Goal: Task Accomplishment & Management: Complete application form

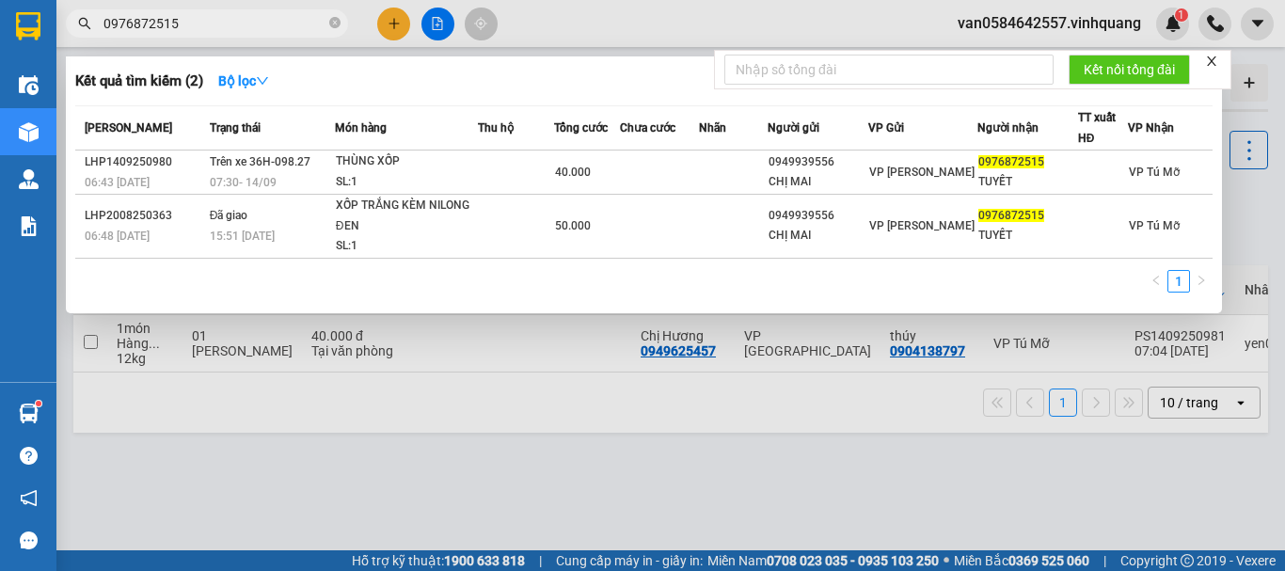
click at [201, 21] on input "0976872515" at bounding box center [214, 23] width 222 height 21
paste input "17868228"
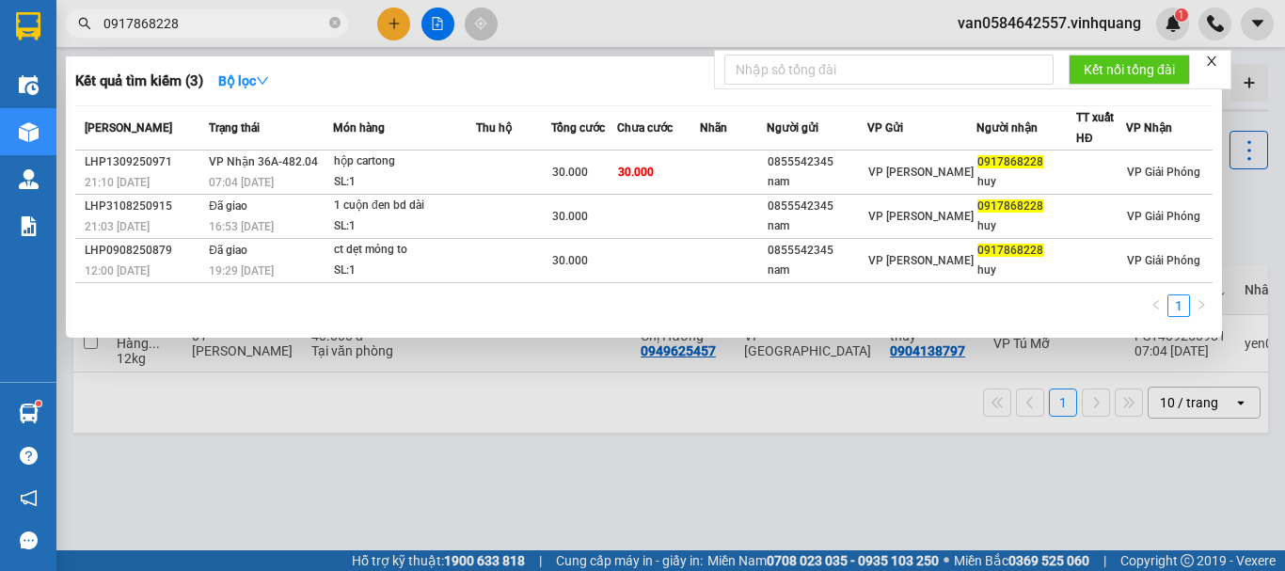
click at [208, 25] on input "0917868228" at bounding box center [214, 23] width 222 height 21
paste input "67034399"
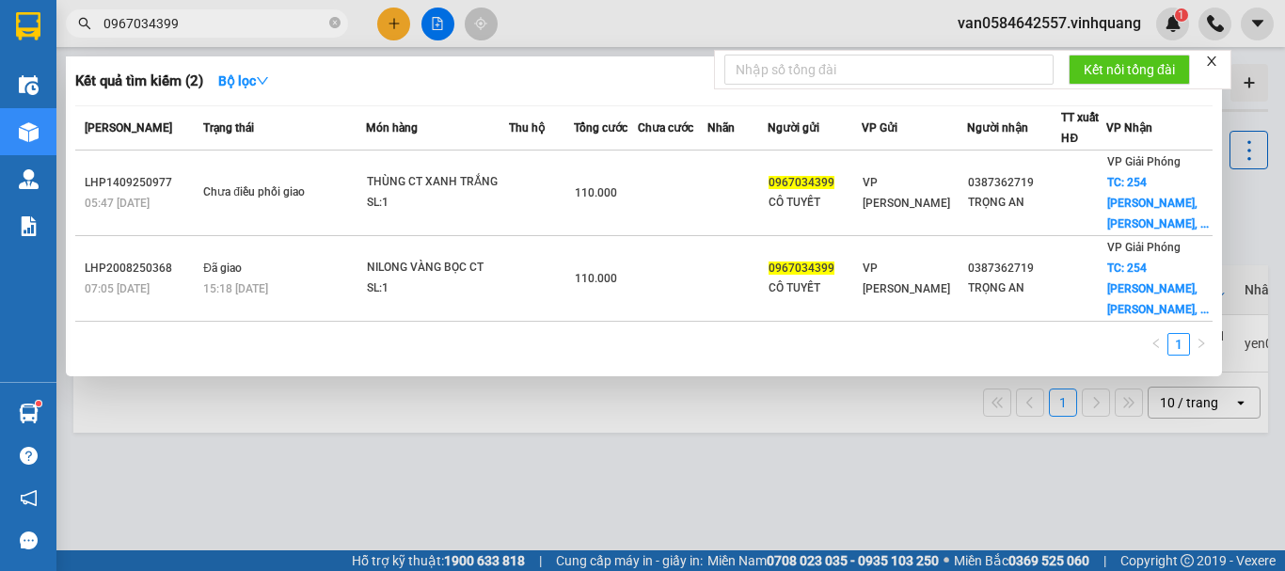
click at [211, 27] on input "0967034399" at bounding box center [214, 23] width 222 height 21
paste input "866446886"
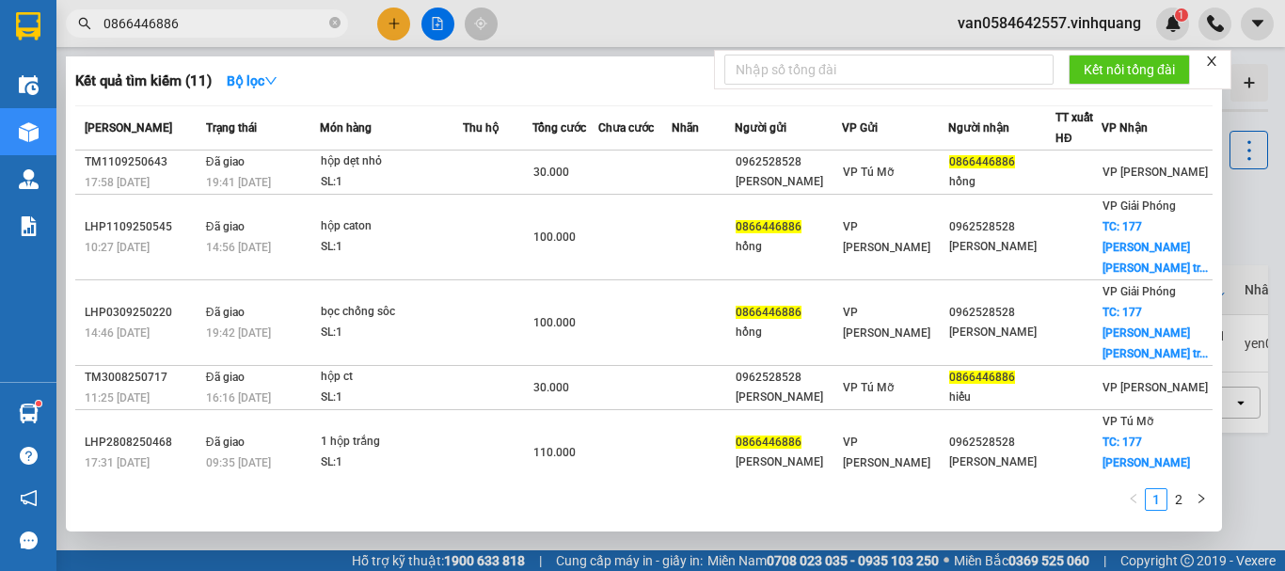
click at [284, 23] on input "0866446886" at bounding box center [214, 23] width 222 height 21
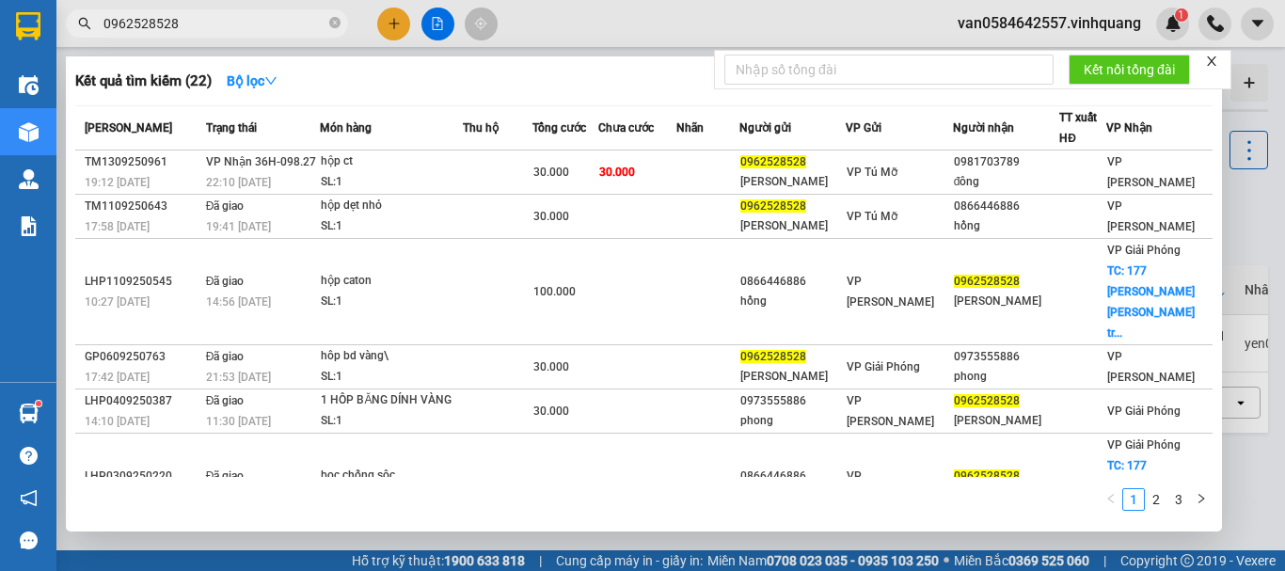
click at [254, 12] on span "0962528528" at bounding box center [207, 23] width 282 height 28
click at [254, 15] on input "0962528528" at bounding box center [214, 23] width 222 height 21
paste input "38581348"
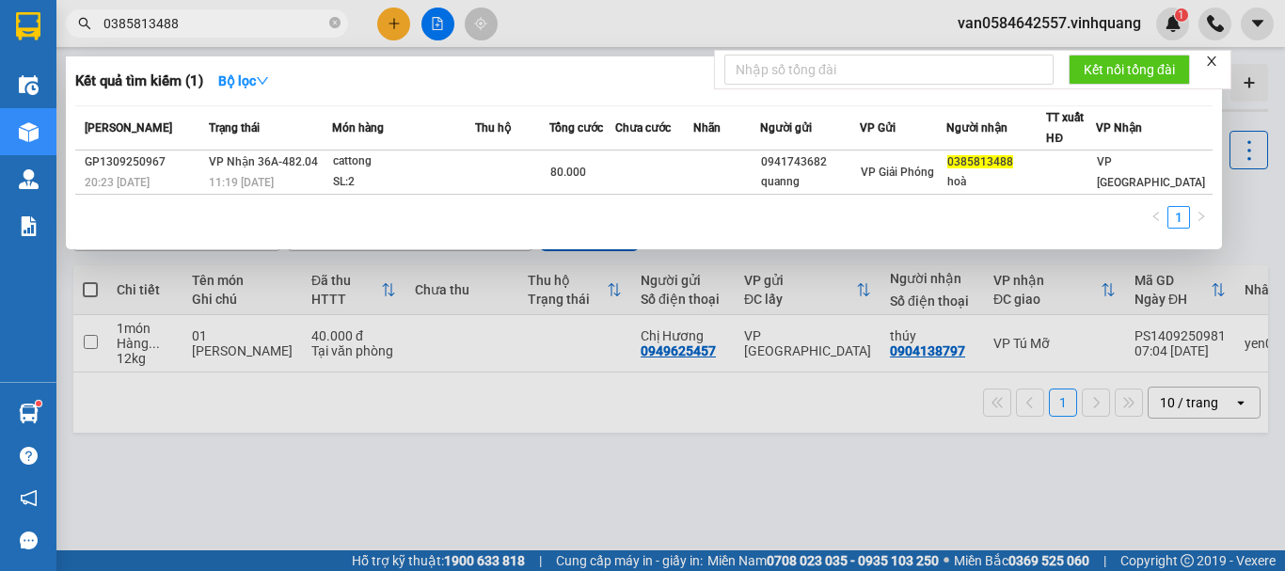
type input "0385813488"
